Goal: Task Accomplishment & Management: Manage account settings

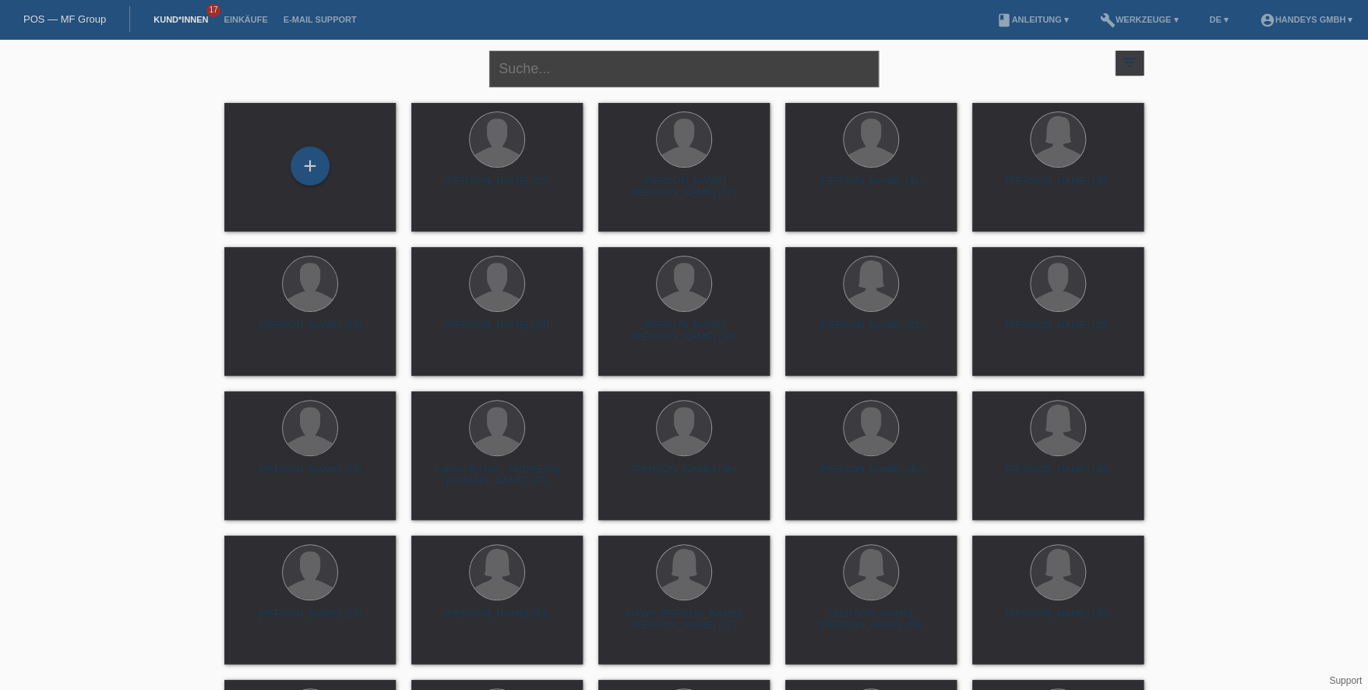
click at [626, 78] on input "text" at bounding box center [684, 69] width 390 height 37
type input "[PERSON_NAME]"
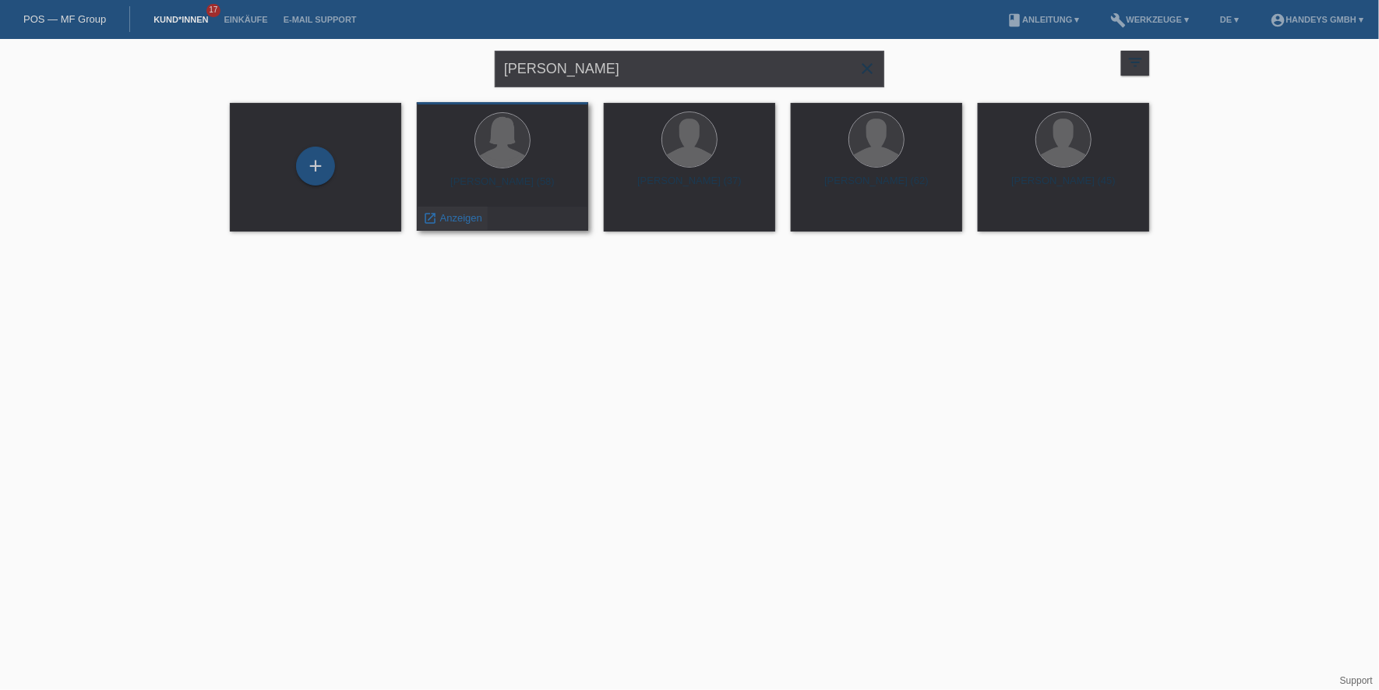
click at [435, 215] on icon "launch" at bounding box center [430, 218] width 14 height 14
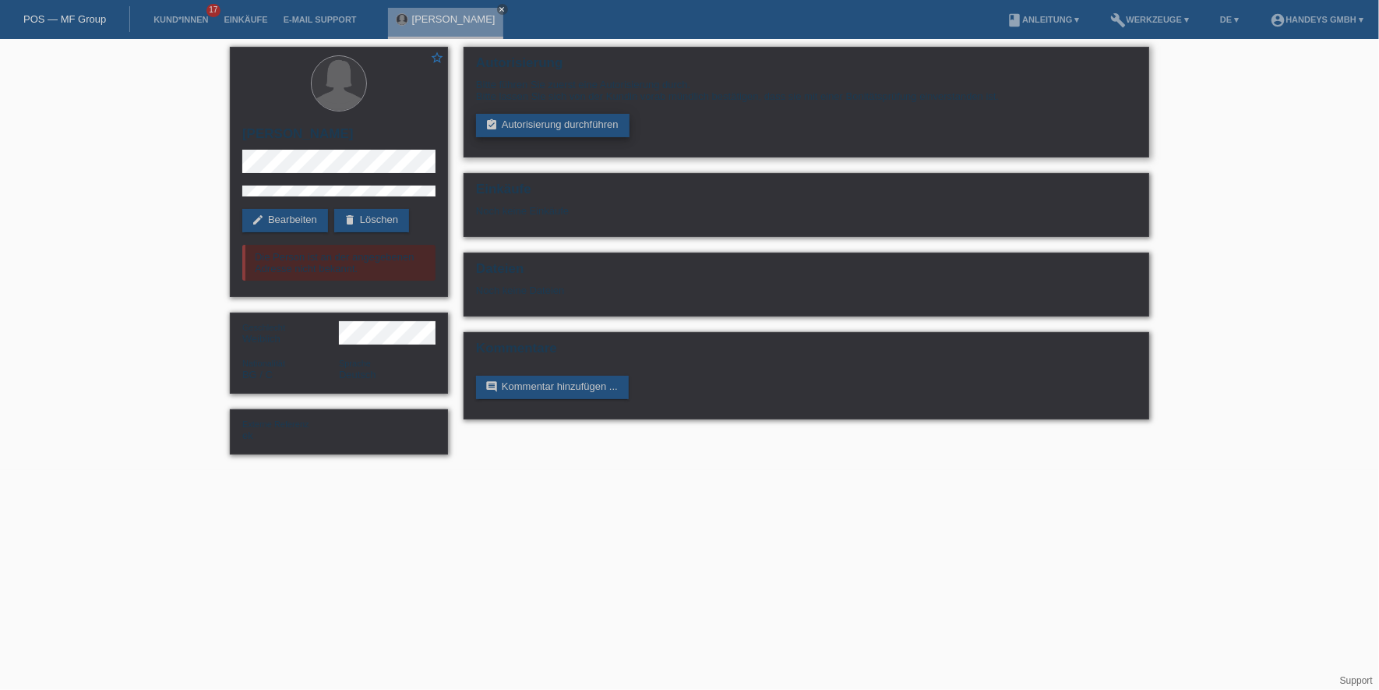
click at [553, 118] on link "assignment_turned_in Autorisierung durchführen" at bounding box center [552, 125] width 153 height 23
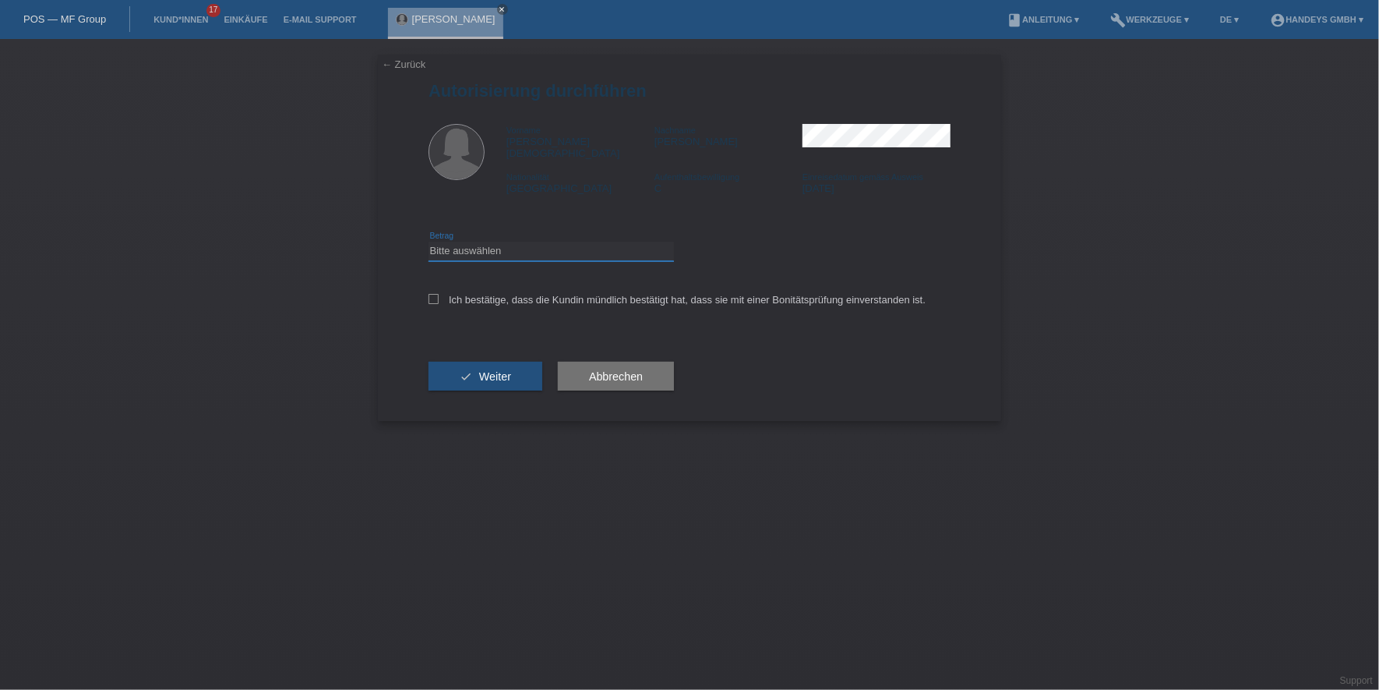
click at [476, 245] on select "Bitte auswählen CHF 1.00 - CHF 499.00 CHF 500.00 - CHF 1'999.00 CHF 2'000.00 - …" at bounding box center [551, 251] width 245 height 19
click at [504, 331] on div "check Weiter" at bounding box center [486, 376] width 114 height 90
click at [509, 242] on select "Bitte auswählen CHF 1.00 - CHF 499.00 CHF 500.00 - CHF 1'999.00 CHF 2'000.00 - …" at bounding box center [551, 251] width 245 height 19
click at [429, 242] on select "Bitte auswählen CHF 1.00 - CHF 499.00 CHF 500.00 - CHF 1'999.00 CHF 2'000.00 - …" at bounding box center [551, 251] width 245 height 19
click at [503, 242] on select "Bitte auswählen CHF 1.00 - CHF 499.00 CHF 500.00 - CHF 1'999.00 CHF 2'000.00 - …" at bounding box center [551, 251] width 245 height 19
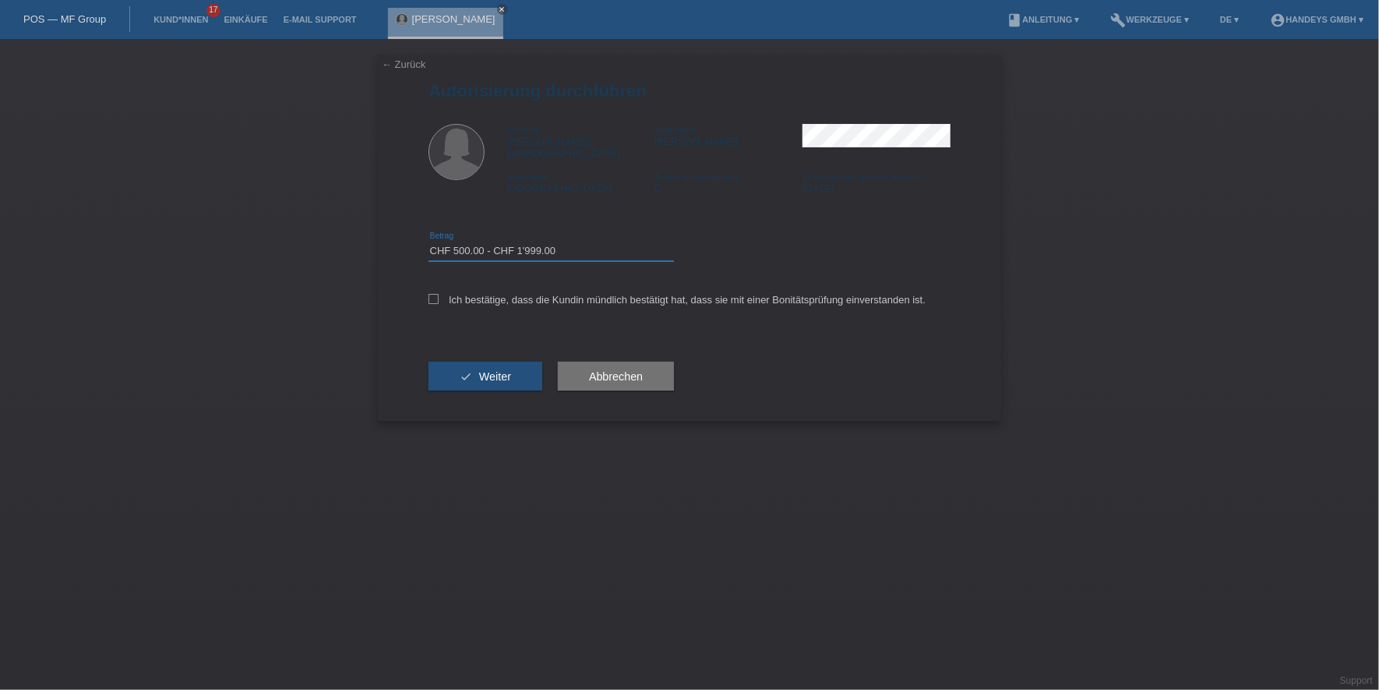
select select "3"
click at [429, 242] on select "Bitte auswählen CHF 1.00 - CHF 499.00 CHF 500.00 - CHF 1'999.00 CHF 2'000.00 - …" at bounding box center [551, 251] width 245 height 19
click at [482, 294] on label "Ich bestätige, dass die Kundin mündlich bestätigt hat, dass sie mit einer Bonit…" at bounding box center [677, 300] width 497 height 12
click at [439, 294] on input "Ich bestätige, dass die Kundin mündlich bestätigt hat, dass sie mit einer Bonit…" at bounding box center [434, 299] width 10 height 10
click at [482, 294] on label "Ich bestätige, dass die Kundin mündlich bestätigt hat, dass sie mit einer Bonit…" at bounding box center [677, 300] width 497 height 12
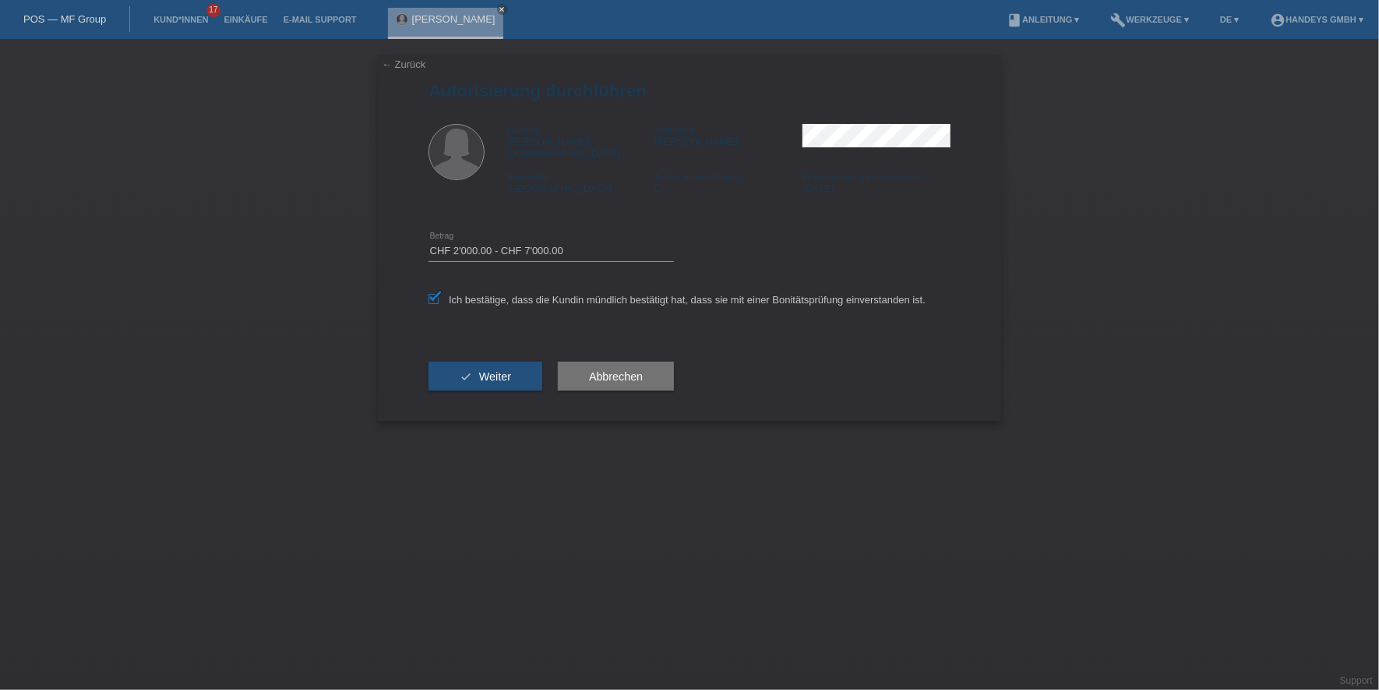
click at [439, 294] on input "Ich bestätige, dass die Kundin mündlich bestätigt hat, dass sie mit einer Bonit…" at bounding box center [434, 299] width 10 height 10
click at [482, 294] on label "Ich bestätige, dass die Kundin mündlich bestätigt hat, dass sie mit einer Bonit…" at bounding box center [677, 300] width 497 height 12
click at [439, 294] on input "Ich bestätige, dass die Kundin mündlich bestätigt hat, dass sie mit einer Bonit…" at bounding box center [434, 299] width 10 height 10
checkbox input "true"
drag, startPoint x: 482, startPoint y: 287, endPoint x: 479, endPoint y: 370, distance: 82.6
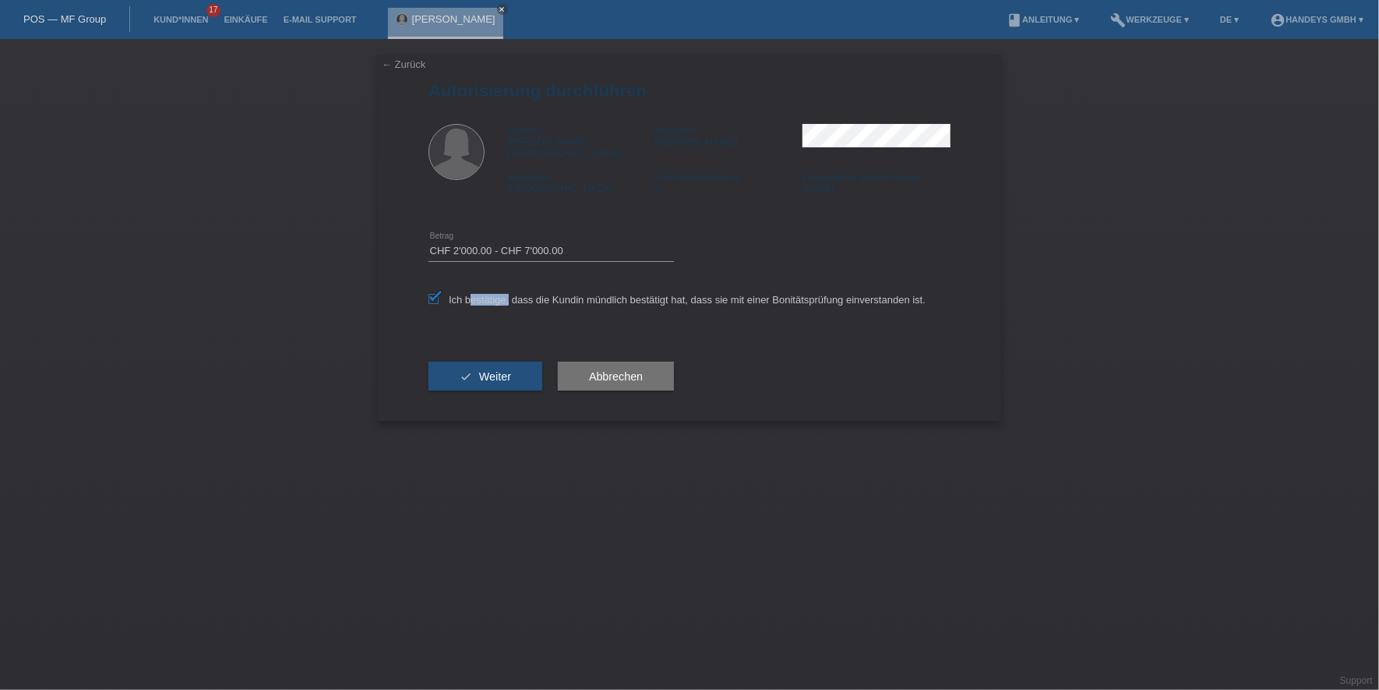
click at [479, 370] on button "check Weiter" at bounding box center [486, 377] width 114 height 30
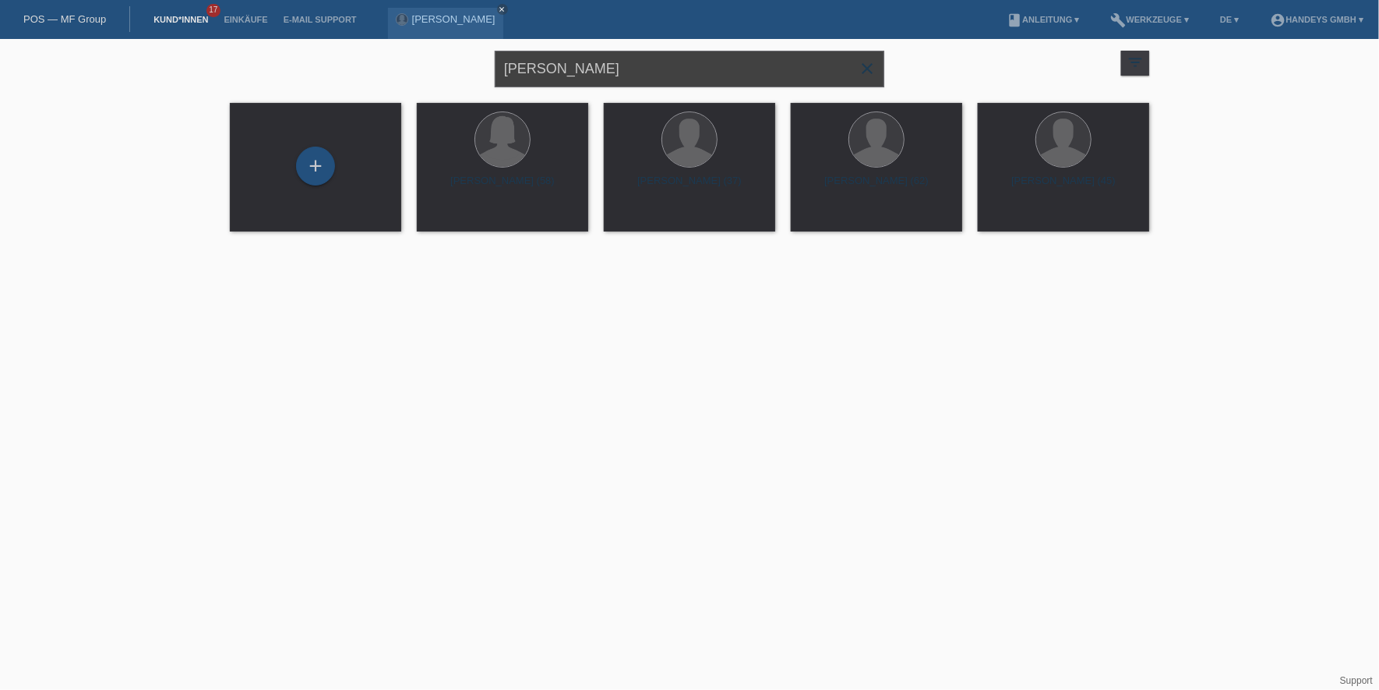
drag, startPoint x: 594, startPoint y: 76, endPoint x: 457, endPoint y: 48, distance: 140.7
click at [452, 54] on div "[PERSON_NAME] close filter_list view_module Alle Kund*innen anzeigen star Marki…" at bounding box center [689, 67] width 935 height 56
paste input "[PERSON_NAME][DEMOGRAPHIC_DATA]"
type input "[PERSON_NAME][DEMOGRAPHIC_DATA]"
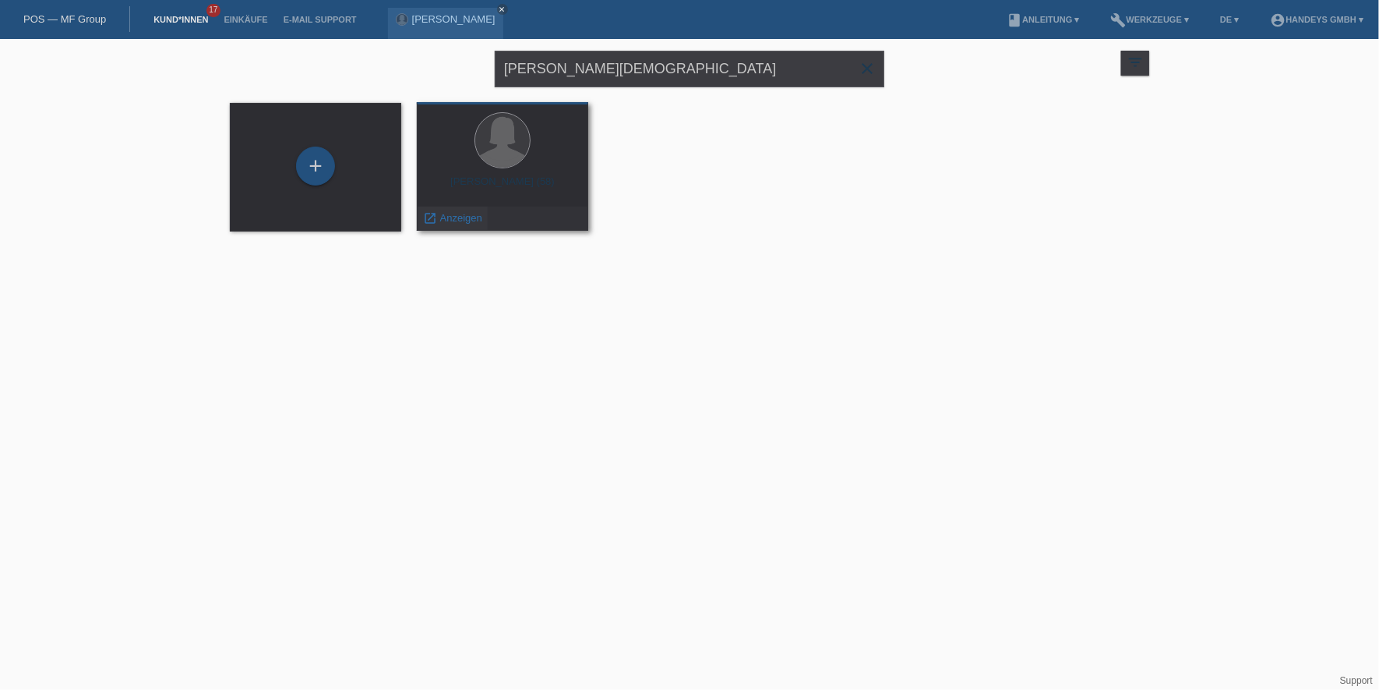
click at [453, 216] on span "Anzeigen" at bounding box center [461, 218] width 42 height 12
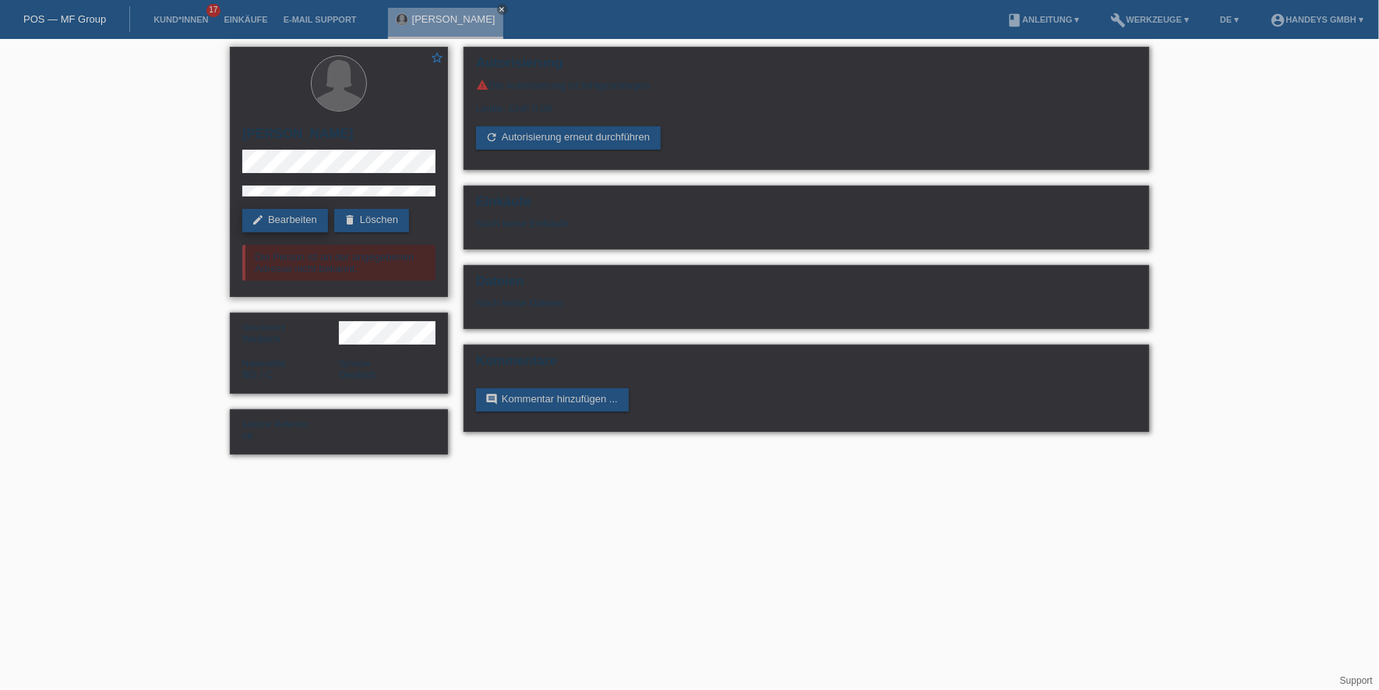
click at [277, 212] on link "edit Bearbeiten" at bounding box center [285, 220] width 86 height 23
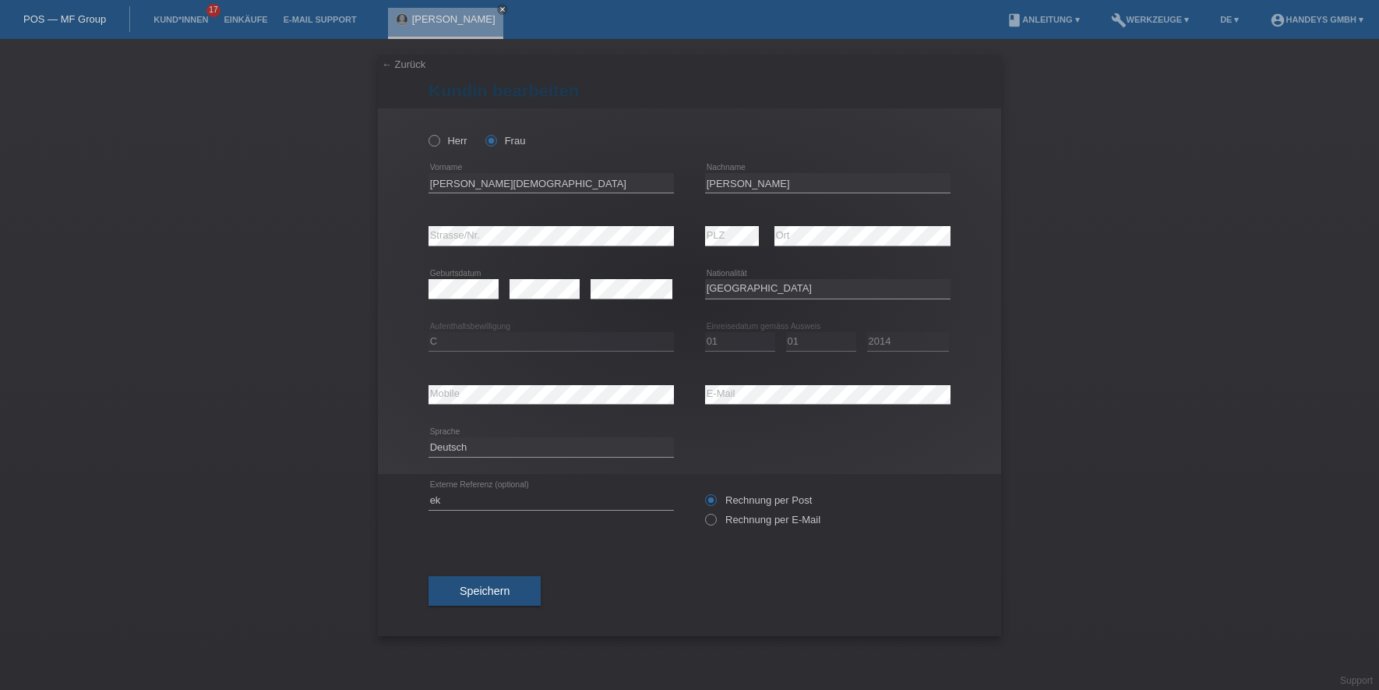
select select "BG"
select select "C"
select select "01"
select select "2014"
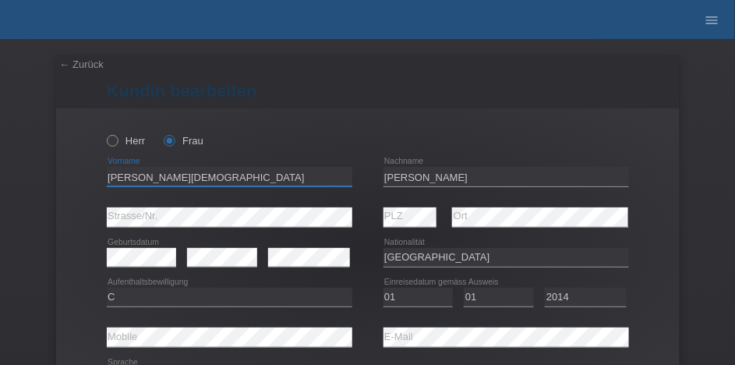
drag, startPoint x: 197, startPoint y: 169, endPoint x: 59, endPoint y: 170, distance: 137.9
click at [59, 170] on div "Herr Frau Katya Hristova error Vorname Kaya error Nachname PLZ" at bounding box center [367, 252] width 623 height 289
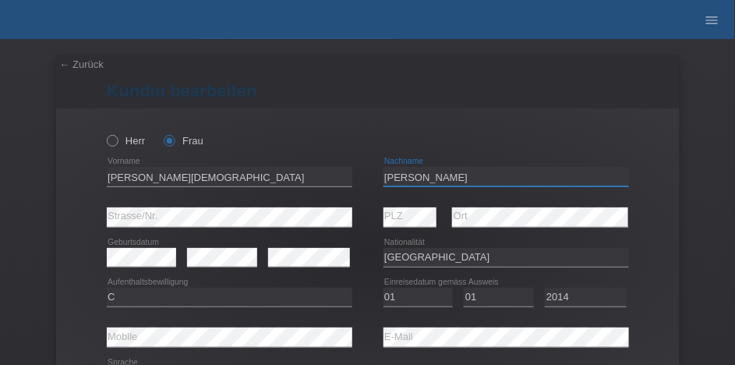
click at [386, 176] on input "[PERSON_NAME]" at bounding box center [505, 176] width 245 height 19
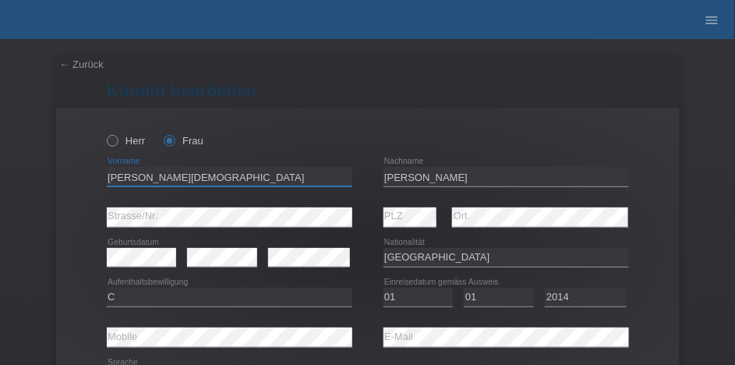
click at [175, 175] on input "[PERSON_NAME][DEMOGRAPHIC_DATA]" at bounding box center [229, 176] width 245 height 19
drag, startPoint x: 183, startPoint y: 175, endPoint x: 90, endPoint y: 177, distance: 92.7
click at [90, 177] on div "Herr Frau Katya Hristova error Vorname Kaya error Nachname PLZ" at bounding box center [367, 252] width 623 height 289
